Goal: Transaction & Acquisition: Subscribe to service/newsletter

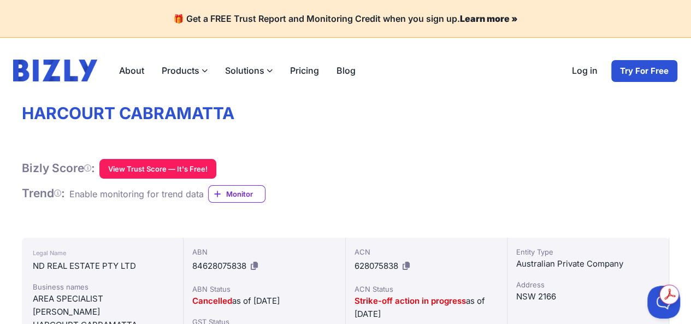
click at [179, 72] on label "Products" at bounding box center [184, 71] width 63 height 22
click at [0, 0] on input "Products" at bounding box center [0, 0] width 0 height 0
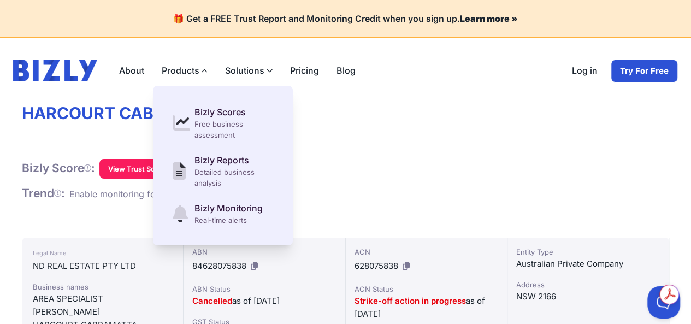
click at [239, 66] on label "Solutions" at bounding box center [248, 71] width 65 height 22
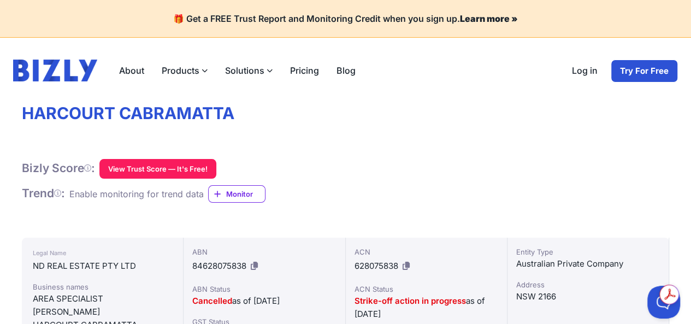
click at [0, 0] on input "Solutions" at bounding box center [0, 0] width 0 height 0
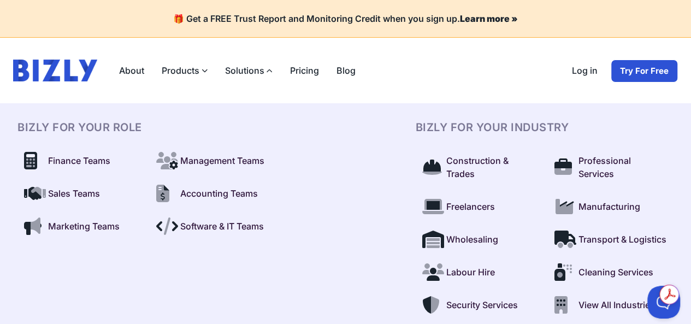
click at [306, 75] on link "Pricing" at bounding box center [304, 71] width 46 height 22
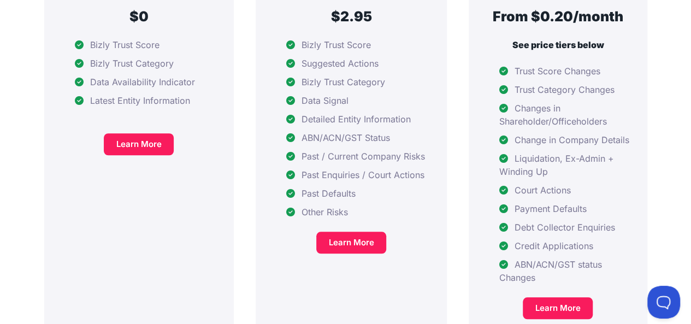
scroll to position [382, 0]
